Goal: Communication & Community: Answer question/provide support

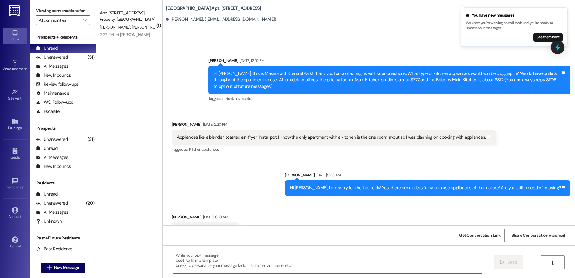
scroll to position [7257, 0]
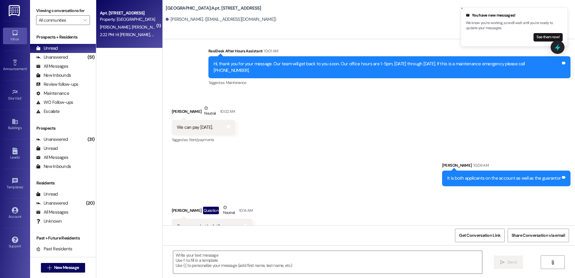
click at [147, 40] on div "Apt. [STREET_ADDRESS] Property: [GEOGRAPHIC_DATA] [PERSON_NAME] [PERSON_NAME] 2…" at bounding box center [129, 24] width 66 height 48
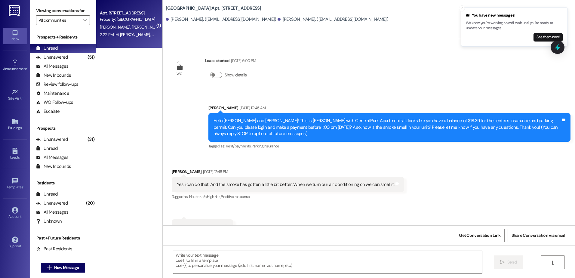
scroll to position [1736, 0]
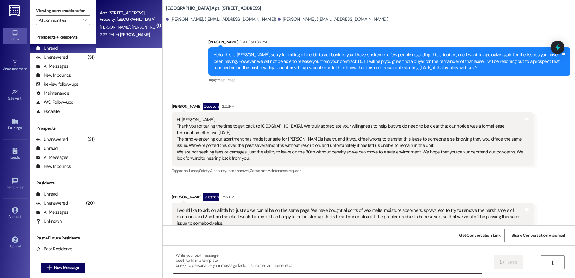
click at [185, 254] on textarea at bounding box center [327, 262] width 308 height 23
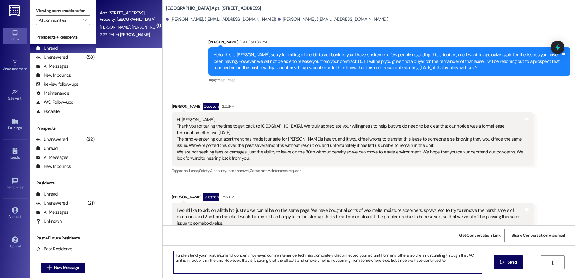
click at [443, 260] on textarea "I understand your frustration and concern, however, our maintenance tech has co…" at bounding box center [327, 262] width 308 height 23
drag, startPoint x: 443, startPoint y: 260, endPoint x: 379, endPoint y: 267, distance: 64.4
click at [379, 267] on textarea "I understand your frustration and concern, however, our maintenance tech has co…" at bounding box center [327, 262] width 308 height 23
click at [214, 266] on textarea "I understand your frustration and concern, however, our maintenance tech has co…" at bounding box center [327, 262] width 308 height 23
click at [304, 265] on textarea "I understand your frustration and concern, however, our maintenance tech has co…" at bounding box center [327, 262] width 308 height 23
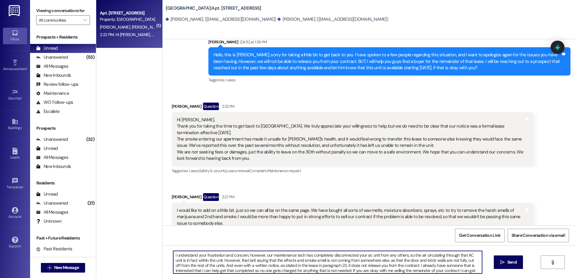
scroll to position [5, 0]
type textarea "I understand your frustration and concern, however, our maintenance tech has co…"
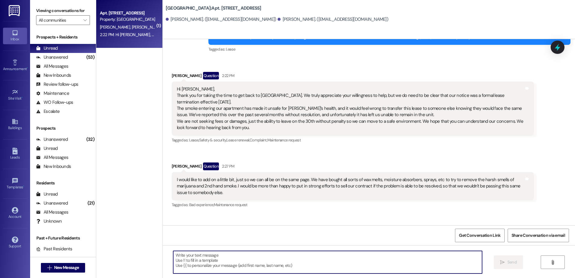
scroll to position [1798, 0]
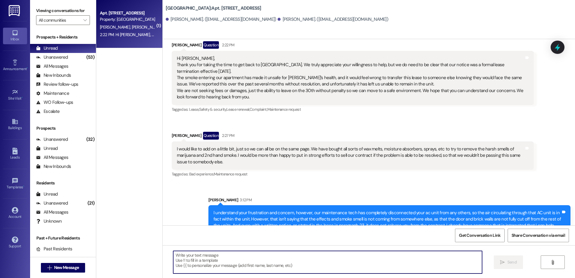
click at [173, 259] on textarea at bounding box center [327, 262] width 308 height 23
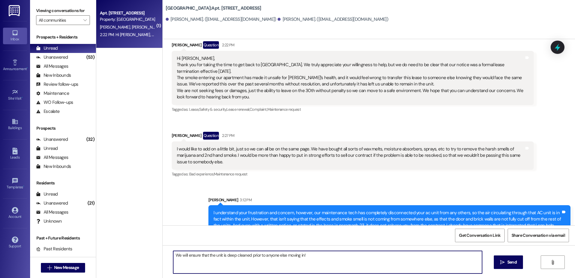
type textarea "We will ensure that the unit is deep cleaned prior to anyone else moving in!"
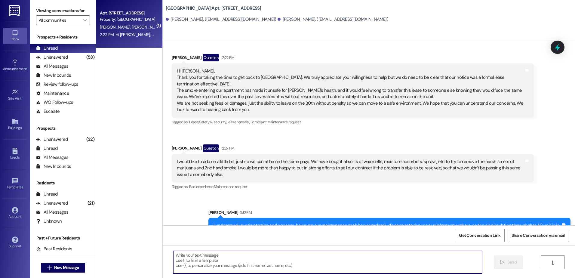
scroll to position [1840, 0]
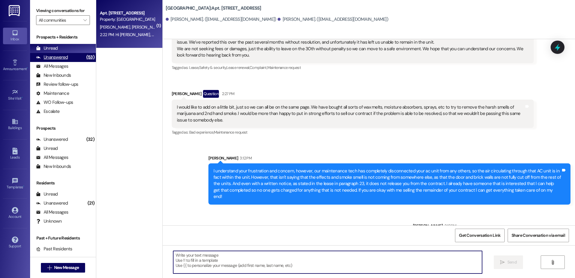
click at [71, 58] on div "Unanswered (53)" at bounding box center [63, 57] width 66 height 9
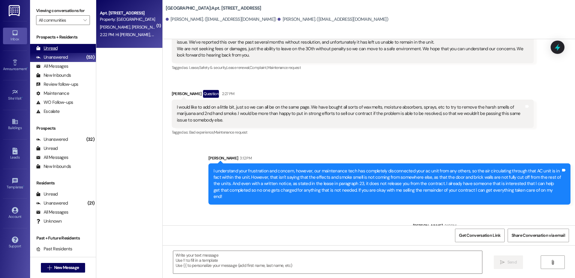
click at [65, 50] on div "Unread (0)" at bounding box center [63, 48] width 66 height 9
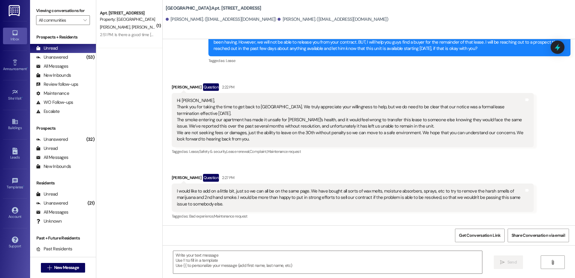
scroll to position [1736, 0]
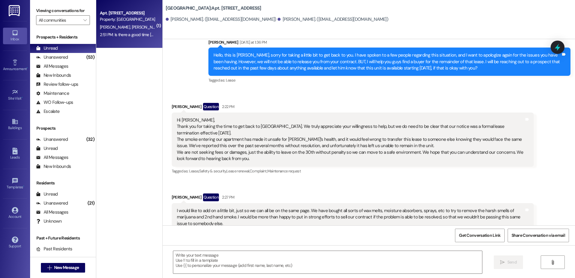
click at [128, 15] on div "Apt. [STREET_ADDRESS]" at bounding box center [128, 13] width 56 height 6
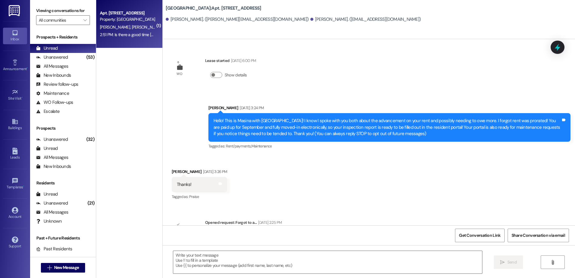
scroll to position [5368, 0]
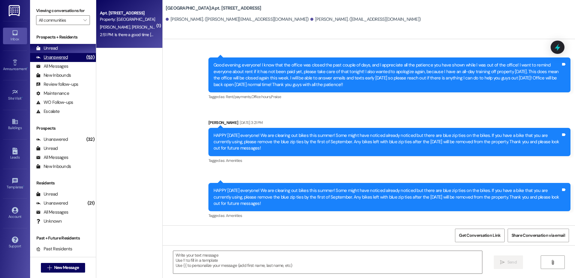
click at [85, 57] on div "(53)" at bounding box center [90, 57] width 11 height 9
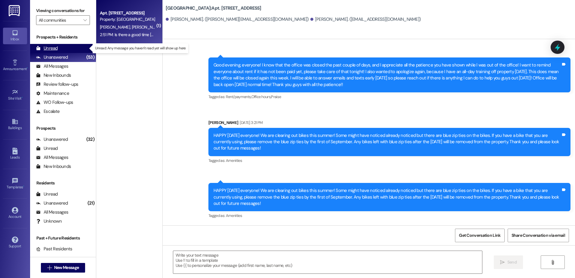
click at [77, 49] on div "Unread (0)" at bounding box center [63, 48] width 66 height 9
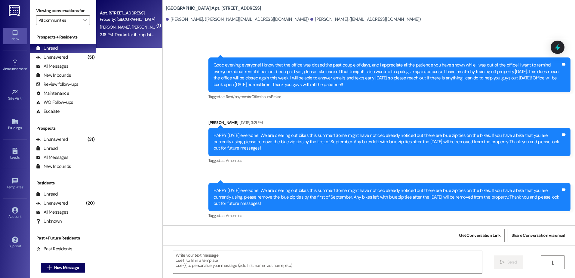
click at [120, 33] on div "3:16 PM: Thanks for the update and for explaining everything. I’m okay with you…" at bounding box center [254, 34] width 308 height 5
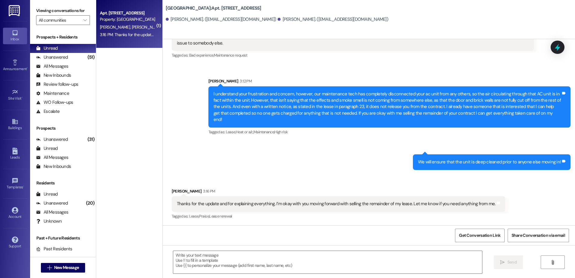
scroll to position [1891, 0]
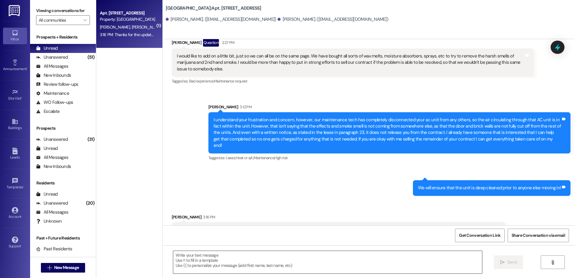
click at [236, 266] on textarea at bounding box center [327, 262] width 308 height 23
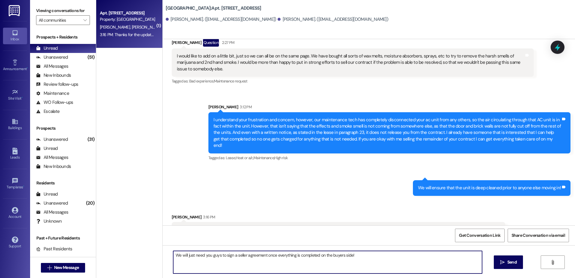
type textarea "We will just need you guys to sign a seller agreement once everything is comple…"
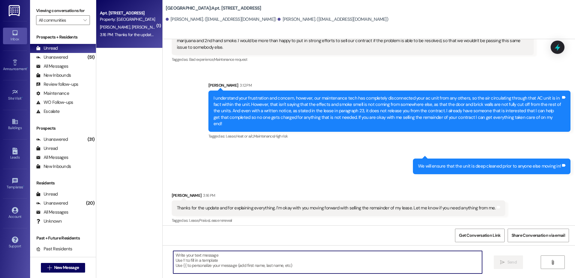
scroll to position [1933, 0]
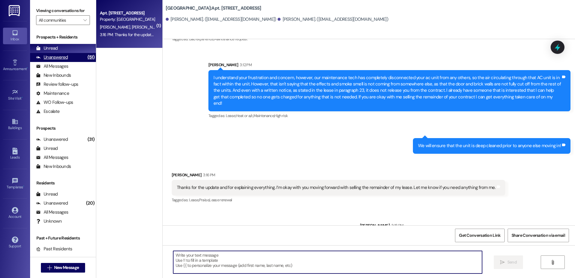
click at [75, 58] on div "Unanswered (51)" at bounding box center [63, 57] width 66 height 9
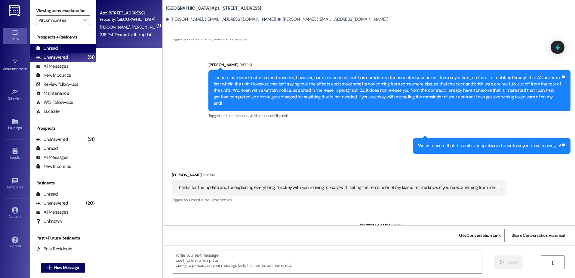
click at [75, 44] on div "Unread (0)" at bounding box center [63, 48] width 66 height 9
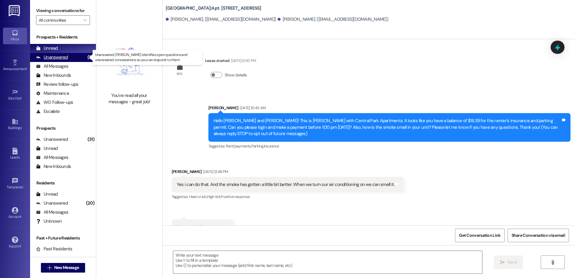
scroll to position [1891, 0]
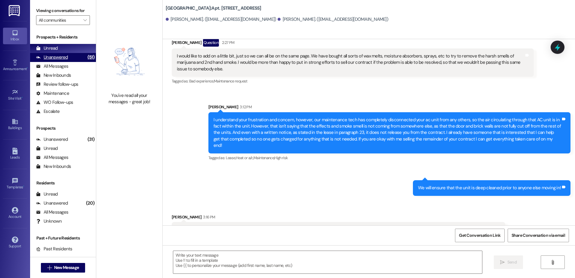
click at [57, 56] on div "Unanswered" at bounding box center [52, 57] width 32 height 6
click at [60, 46] on div "Unread (0)" at bounding box center [63, 48] width 66 height 9
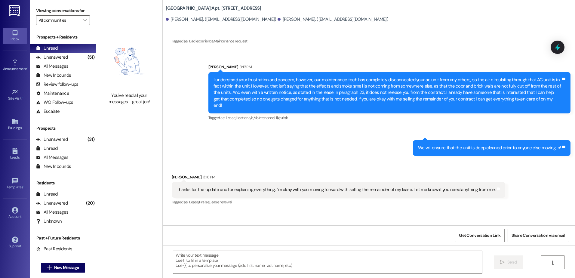
scroll to position [1933, 0]
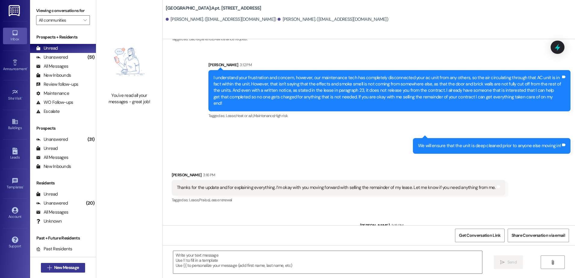
click at [49, 264] on span " New Message" at bounding box center [63, 267] width 34 height 6
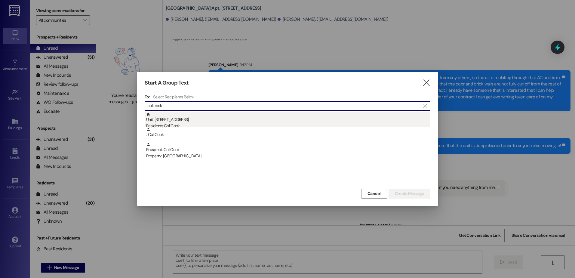
type input "col cook"
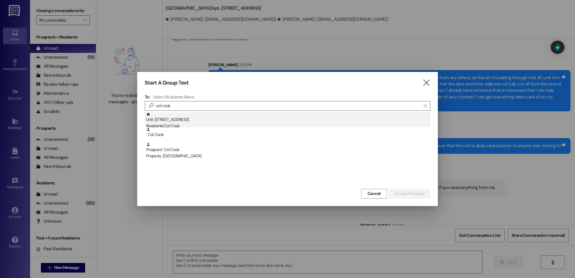
click at [199, 123] on div "Residents: Col [PERSON_NAME]" at bounding box center [288, 126] width 284 height 6
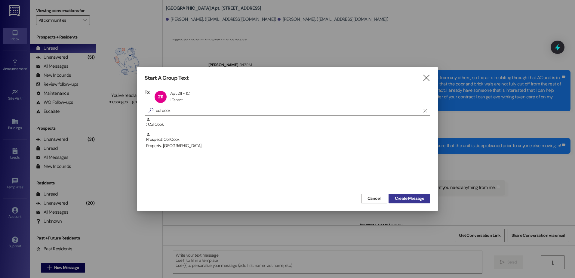
click at [412, 196] on span "Create Message" at bounding box center [409, 198] width 29 height 6
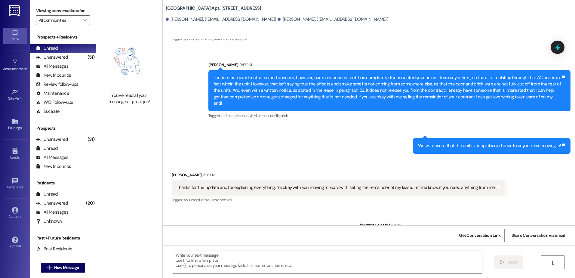
click at [407, 222] on div "[PERSON_NAME] 3:18 PM" at bounding box center [465, 226] width 211 height 8
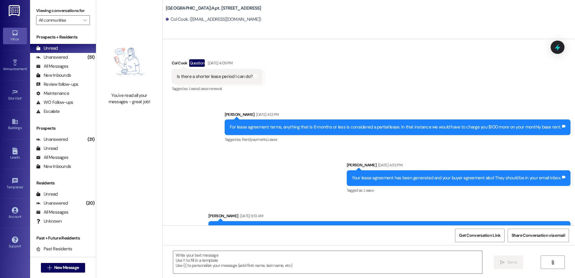
scroll to position [3488, 0]
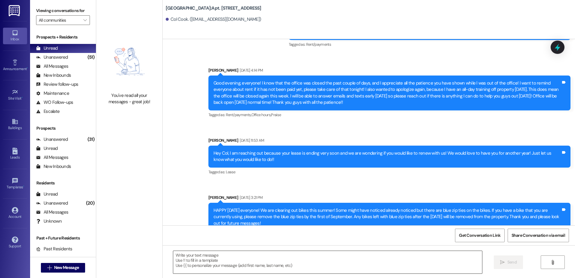
click at [194, 260] on textarea at bounding box center [327, 262] width 308 height 23
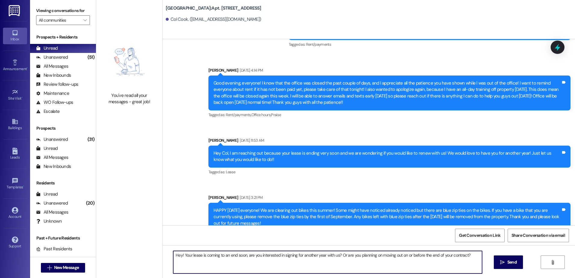
click at [209, 257] on textarea "Hey! Your lease is coming to an end soon, are you interested in signing for ano…" at bounding box center [327, 262] width 308 height 23
type textarea "Hey! Your lease is coming to an end soon, are you interested in signing for ano…"
click at [512, 261] on span "Send" at bounding box center [511, 262] width 9 height 6
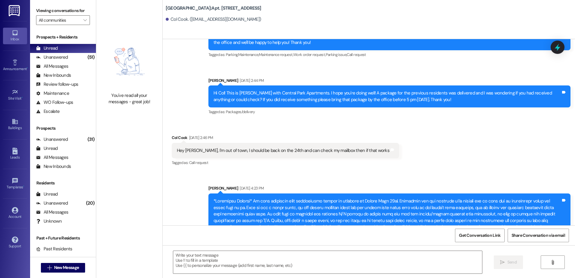
scroll to position [2415, 0]
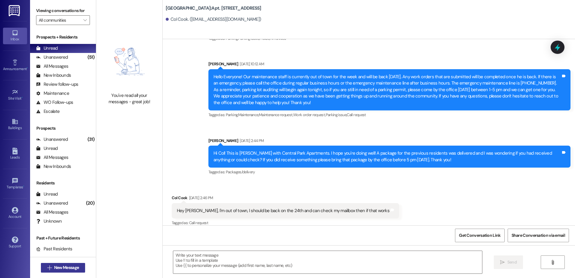
click at [47, 270] on span " New Message" at bounding box center [63, 267] width 34 height 6
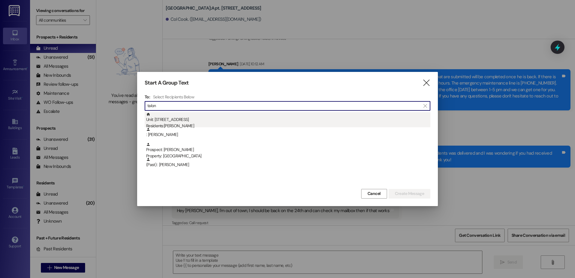
type input "talon"
click at [234, 124] on div "Residents: [PERSON_NAME]" at bounding box center [288, 126] width 284 height 6
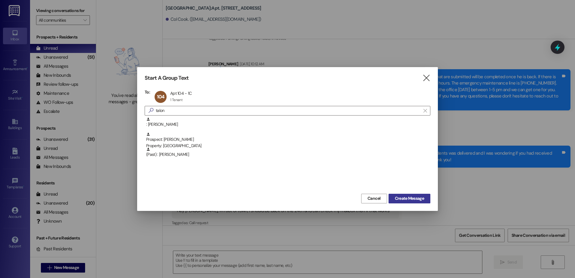
click at [397, 199] on span "Create Message" at bounding box center [409, 198] width 29 height 6
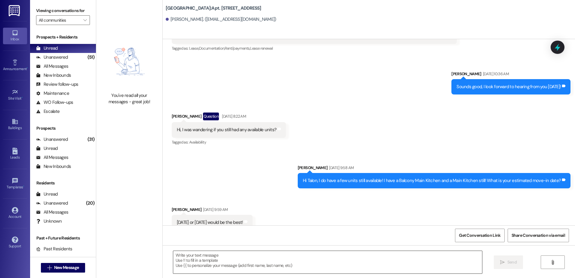
scroll to position [5065, 0]
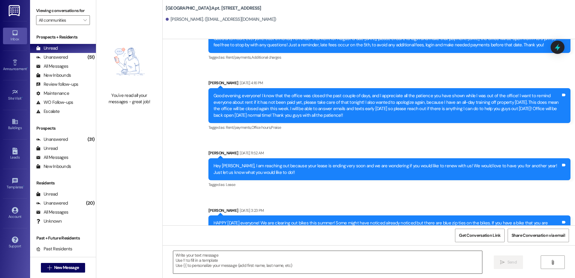
click at [192, 265] on textarea at bounding box center [327, 262] width 308 height 23
paste textarea "Hey! Your lease is coming to an end soon, are you interested in signing for ano…"
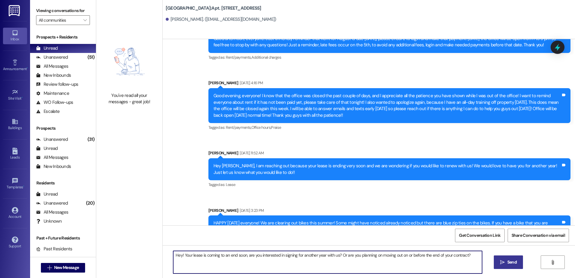
type textarea "Hey! Your lease is coming to an end soon, are you interested in signing for ano…"
click at [506, 265] on span "Send" at bounding box center [512, 262] width 12 height 6
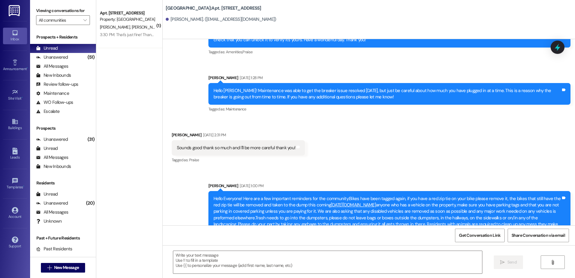
scroll to position [3381, 0]
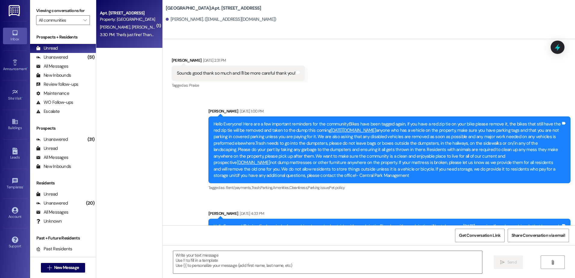
click at [143, 35] on div "3:30 PM: That's just fine! Thank you for your help! 3:30 PM: That's just fine! …" at bounding box center [142, 34] width 84 height 5
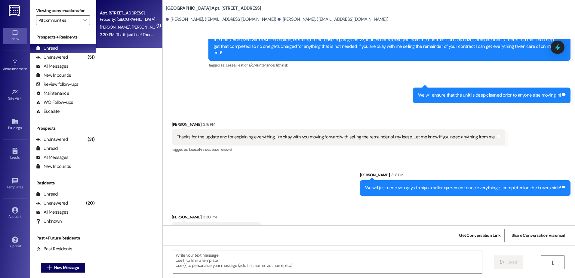
scroll to position [1983, 0]
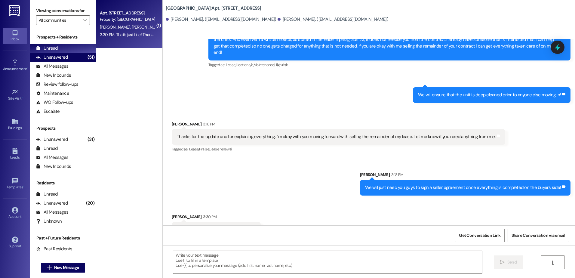
click at [69, 59] on div "Unanswered (51)" at bounding box center [63, 57] width 66 height 9
click at [67, 47] on div "Unread (0)" at bounding box center [63, 48] width 66 height 9
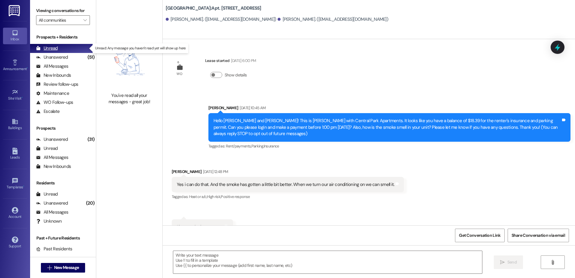
scroll to position [1983, 0]
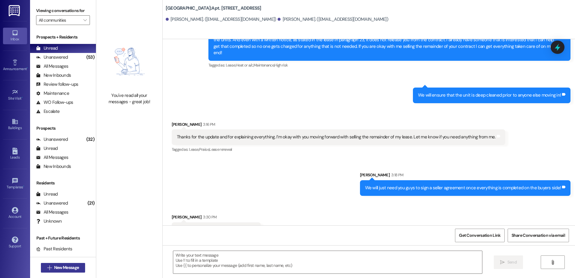
click at [57, 270] on span "New Message" at bounding box center [66, 267] width 25 height 6
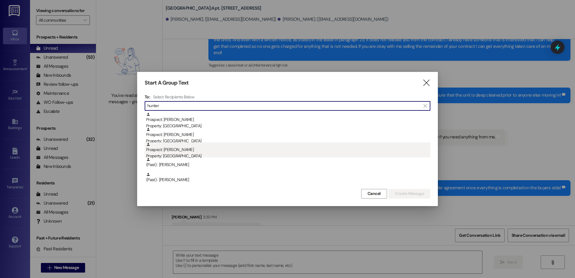
type input "hunter"
click at [230, 149] on div "Prospect: [PERSON_NAME] Property: [GEOGRAPHIC_DATA]" at bounding box center [288, 150] width 284 height 17
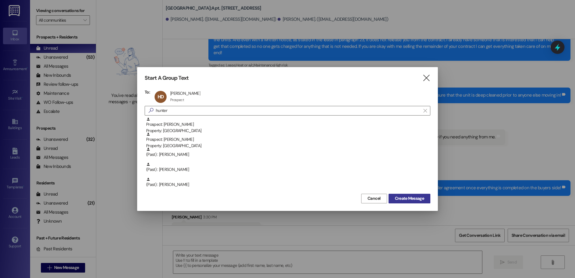
click at [400, 197] on span "Create Message" at bounding box center [409, 198] width 29 height 6
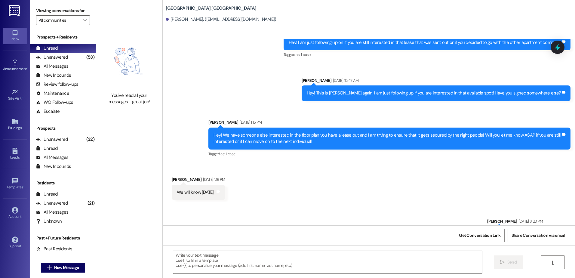
scroll to position [337, 0]
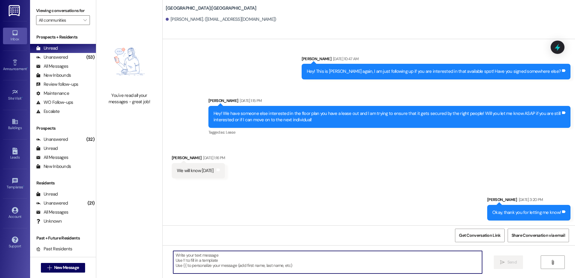
click at [189, 266] on textarea at bounding box center [327, 262] width 308 height 23
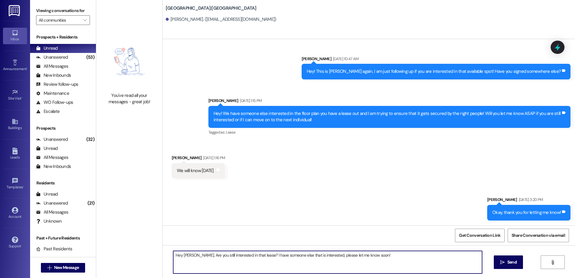
type textarea "Hey [PERSON_NAME], Are you still interested in that lease? I have someone else …"
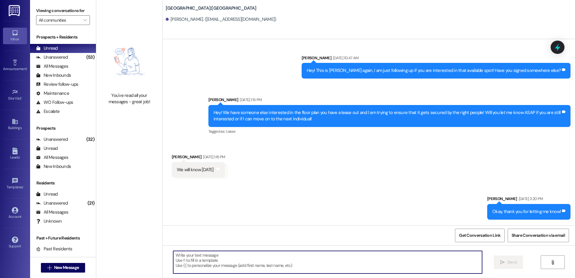
scroll to position [379, 0]
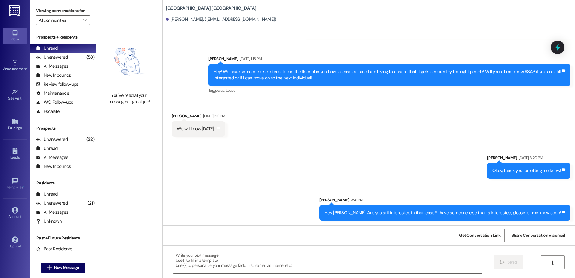
click at [380, 215] on div "Hey [PERSON_NAME], Are you still interested in that lease? I have someone else …" at bounding box center [442, 212] width 236 height 6
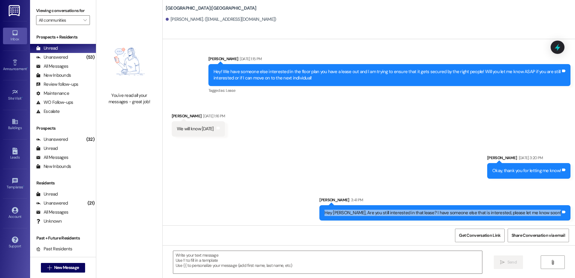
click at [380, 215] on div "Hey [PERSON_NAME], Are you still interested in that lease? I have someone else …" at bounding box center [442, 212] width 236 height 6
copy div "Hey [PERSON_NAME], Are you still interested in that lease? I have someone else …"
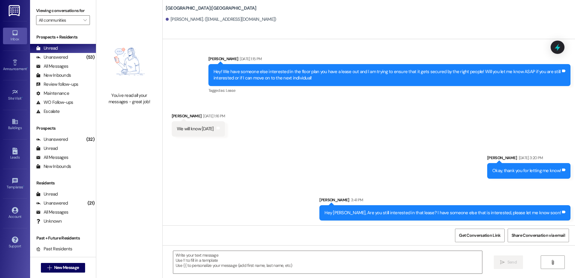
click at [381, 145] on div "Sent via SMS [PERSON_NAME] [DATE] 3:20 PM Okay, thank you for letting me know! …" at bounding box center [369, 183] width 412 height 84
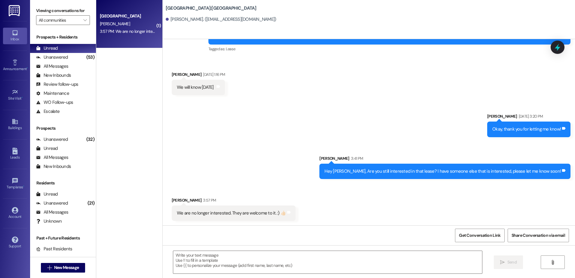
scroll to position [420, 0]
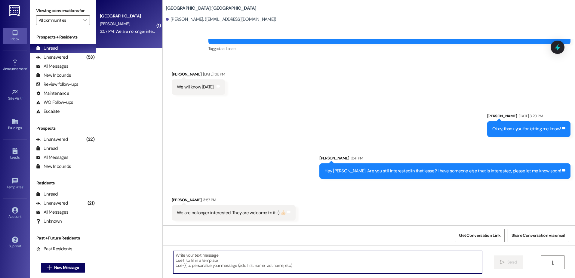
click at [250, 270] on textarea at bounding box center [327, 262] width 308 height 23
click at [250, 266] on textarea at bounding box center [327, 262] width 308 height 23
type textarea "Thanks for letting us know!"
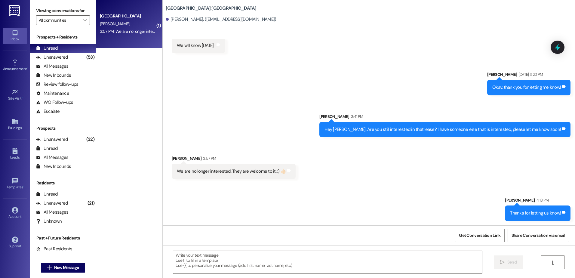
scroll to position [462, 0]
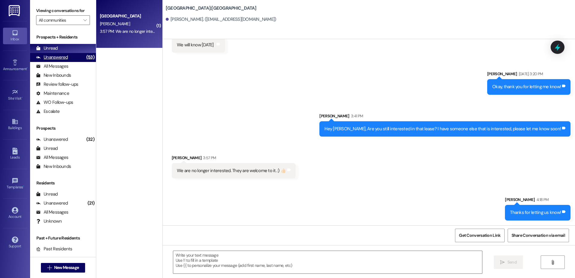
drag, startPoint x: 55, startPoint y: 59, endPoint x: 53, endPoint y: 54, distance: 4.4
click at [55, 59] on div "Unanswered" at bounding box center [52, 57] width 32 height 6
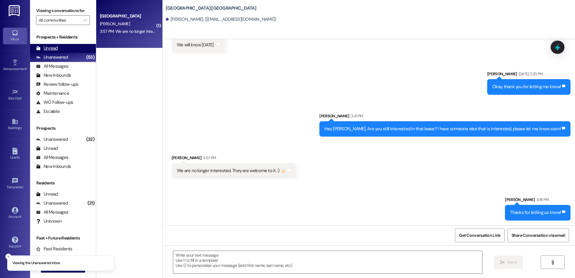
click at [56, 48] on div "Unread" at bounding box center [47, 48] width 22 height 6
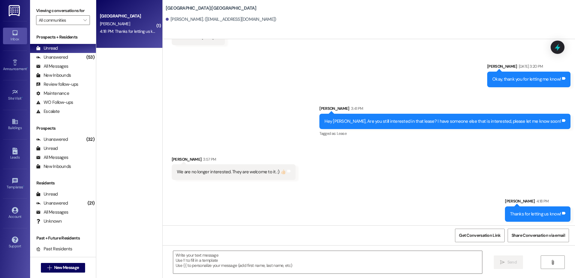
scroll to position [471, 0]
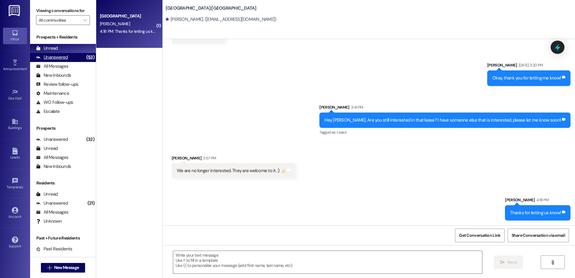
click at [74, 57] on div "Unanswered (53)" at bounding box center [63, 57] width 66 height 9
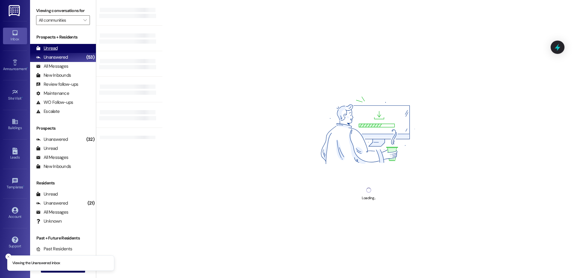
click at [66, 48] on div "Unread (0)" at bounding box center [63, 48] width 66 height 9
